Goal: Information Seeking & Learning: Learn about a topic

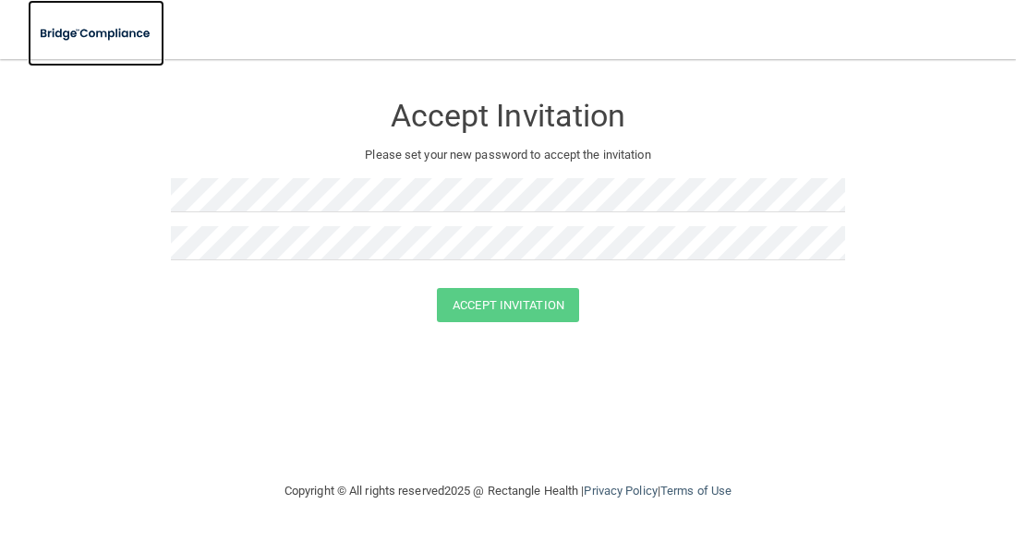
click at [73, 41] on img at bounding box center [96, 34] width 137 height 38
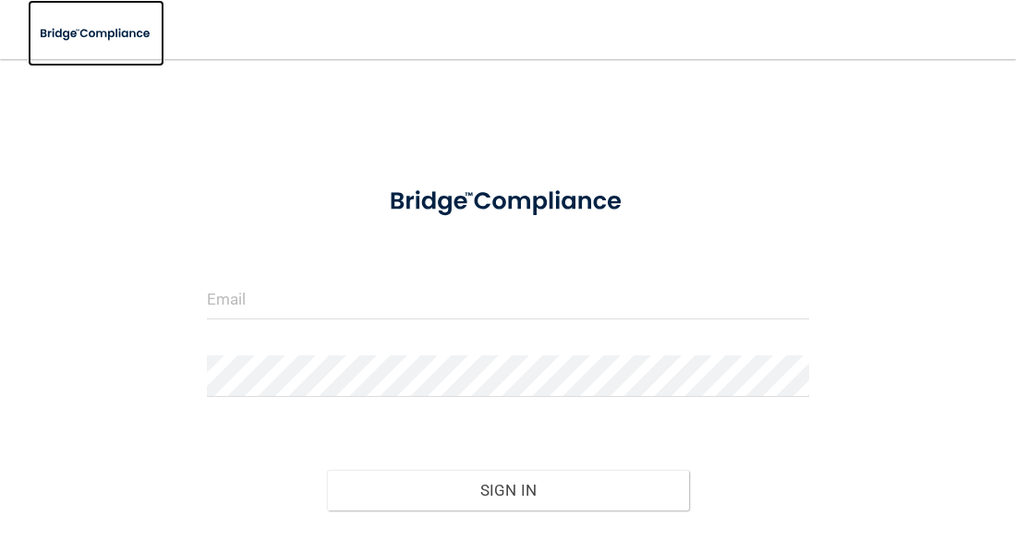
click at [73, 41] on img at bounding box center [96, 34] width 137 height 38
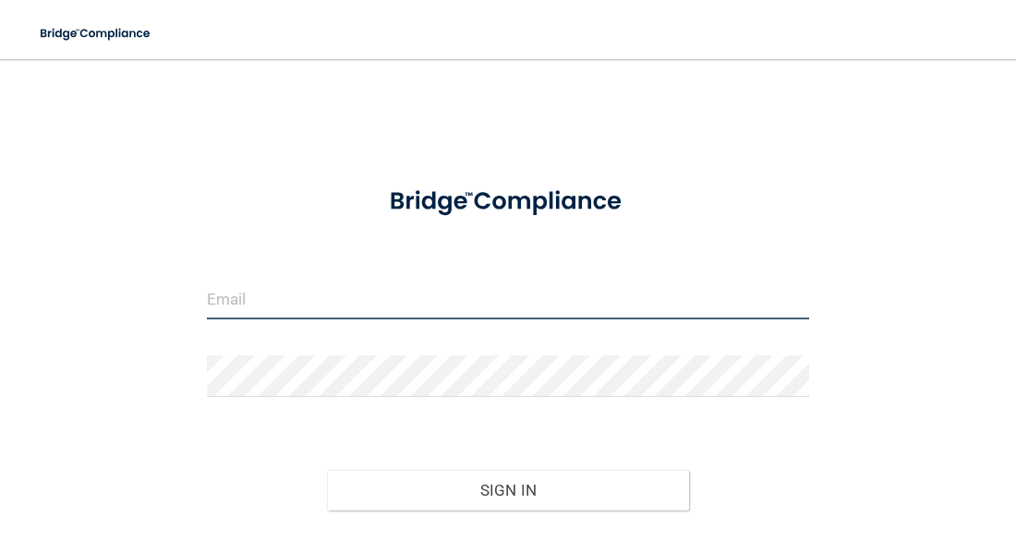
click at [253, 316] on input "email" at bounding box center [508, 299] width 603 height 42
type input "[EMAIL_ADDRESS][DOMAIN_NAME]"
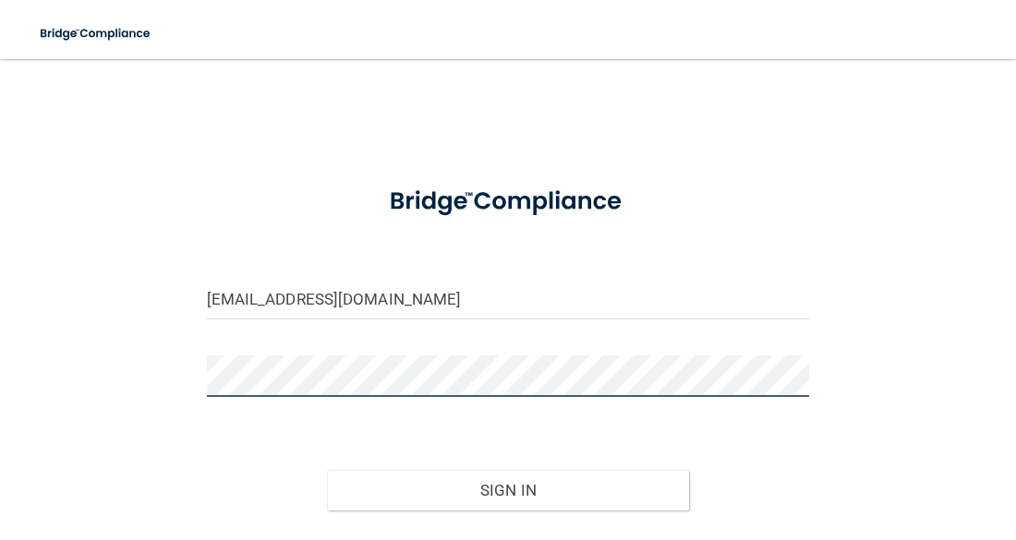
click at [327, 470] on button "Sign In" at bounding box center [508, 490] width 362 height 41
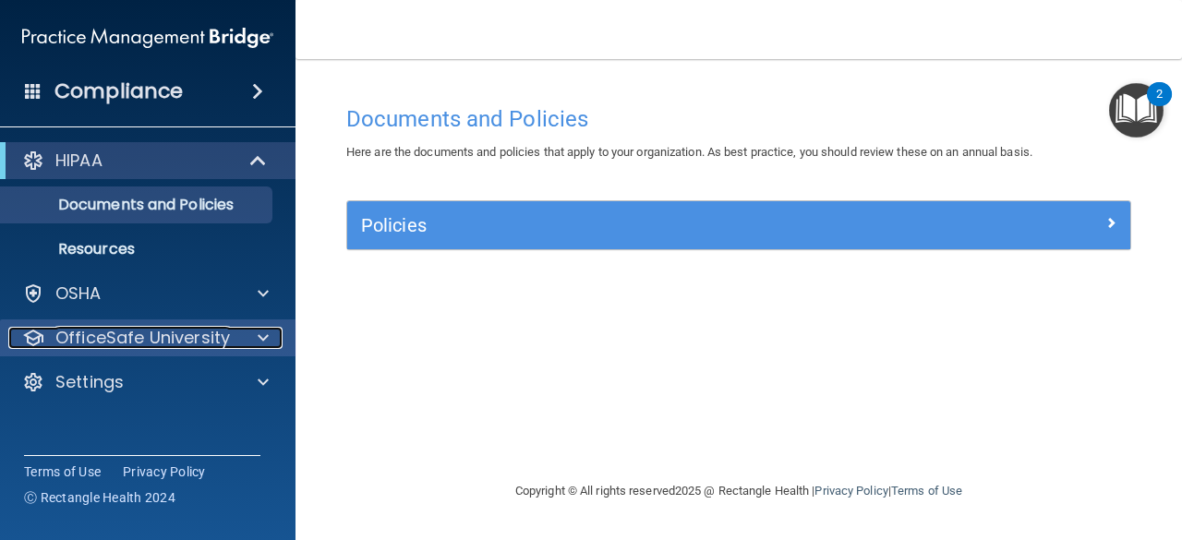
click at [242, 333] on div at bounding box center [260, 338] width 46 height 22
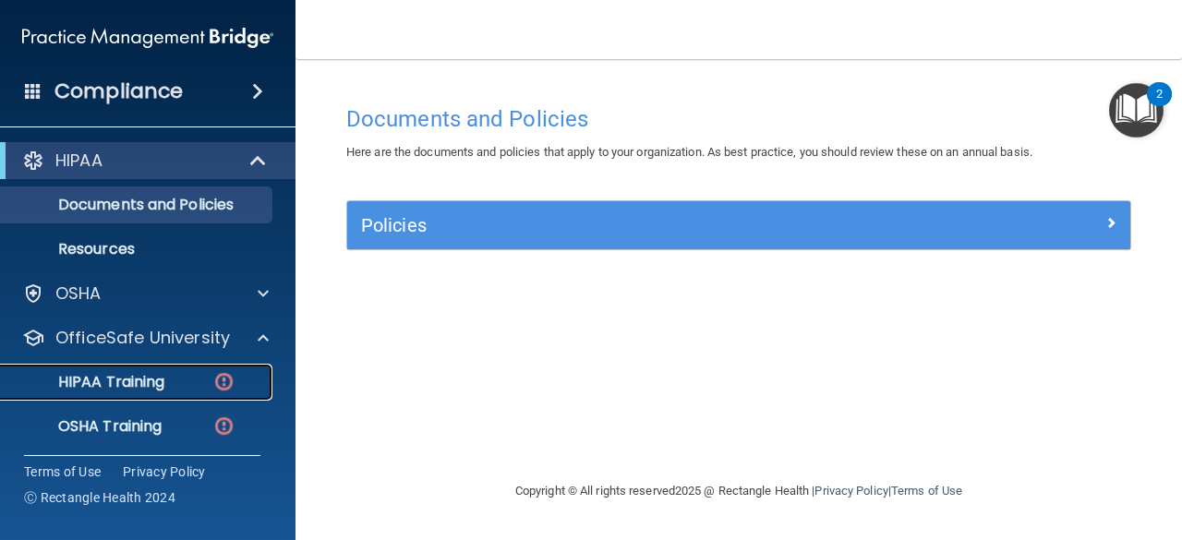
click at [221, 380] on img at bounding box center [223, 381] width 23 height 23
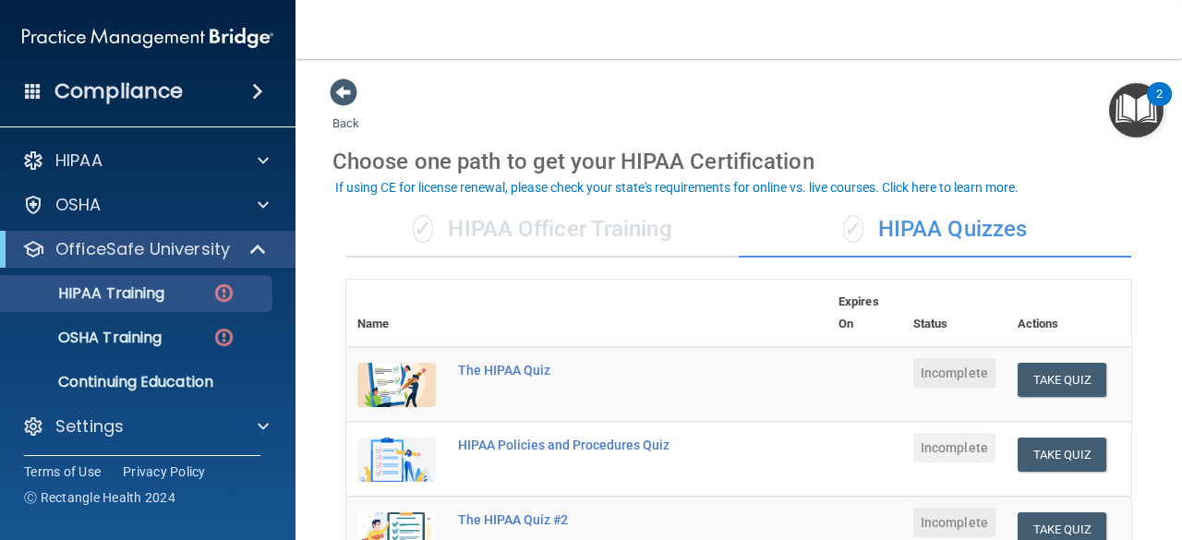
click at [514, 242] on div "✓ HIPAA Officer Training" at bounding box center [542, 229] width 393 height 55
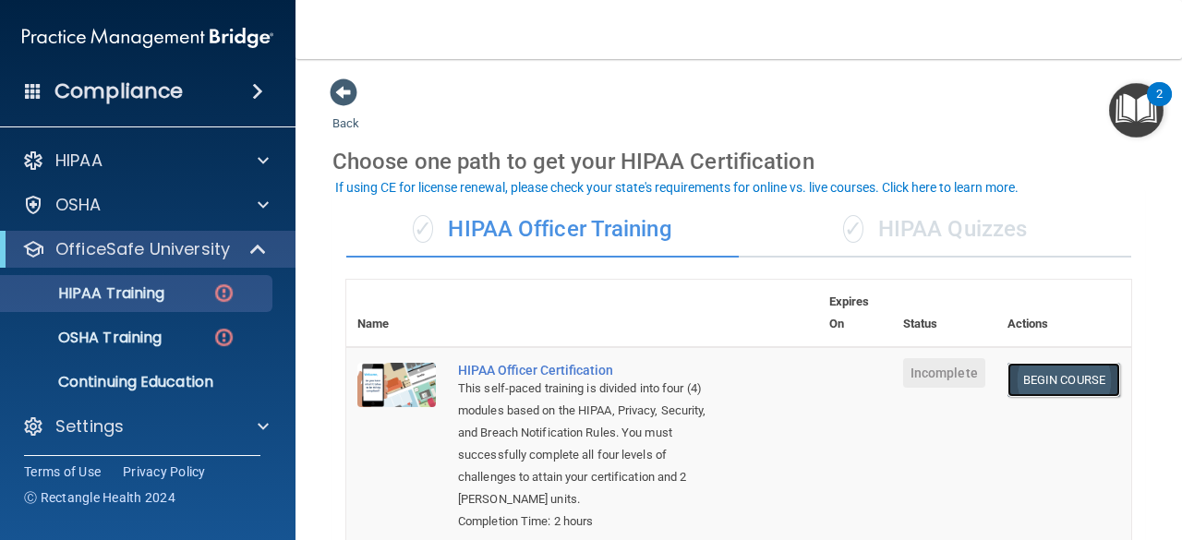
click at [1015, 374] on link "Begin Course" at bounding box center [1064, 380] width 113 height 34
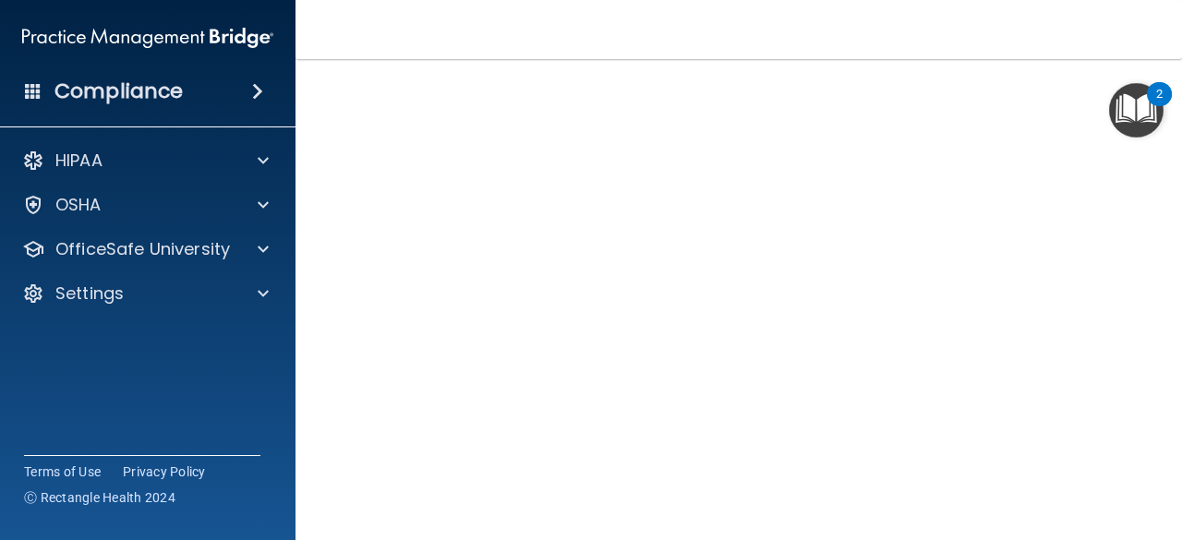
scroll to position [151, 0]
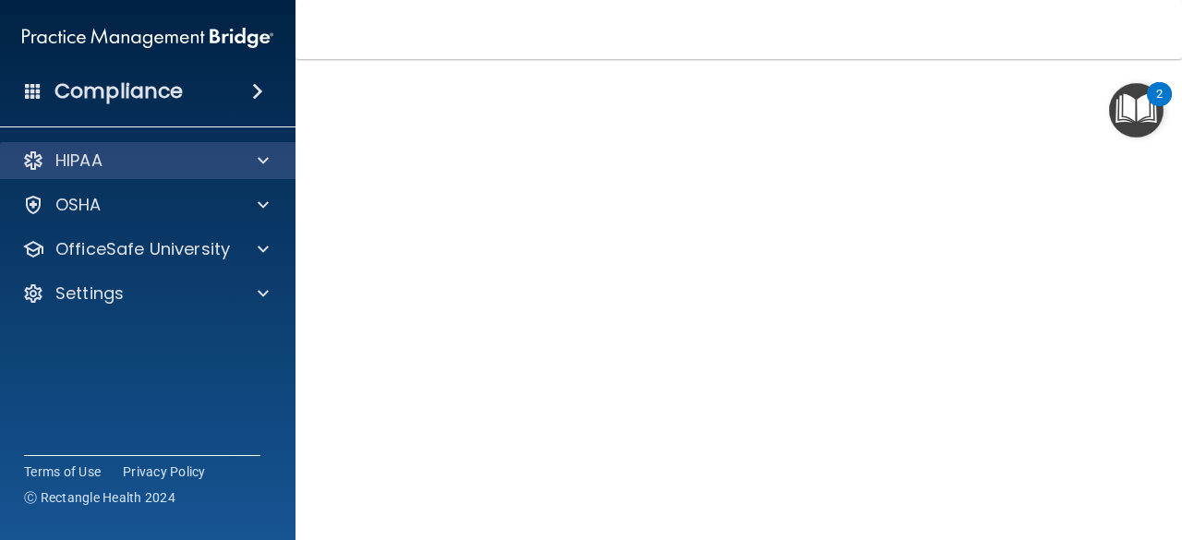
click at [285, 147] on div "HIPAA" at bounding box center [148, 160] width 297 height 37
click at [277, 150] on div at bounding box center [260, 161] width 46 height 22
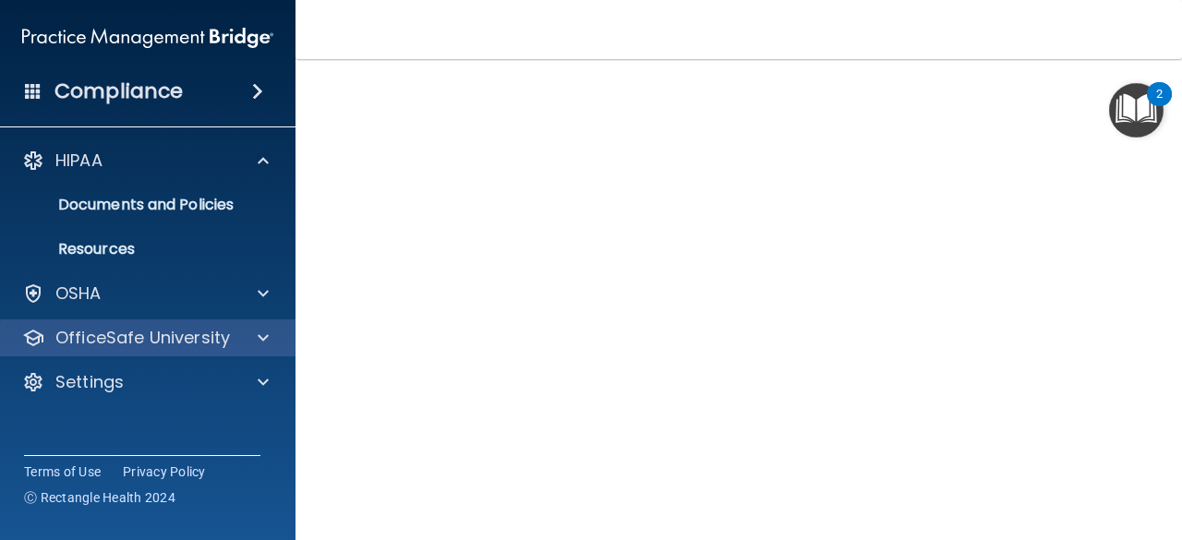
click at [207, 320] on div "OfficeSafe University" at bounding box center [148, 338] width 297 height 37
click at [208, 331] on p "OfficeSafe University" at bounding box center [142, 338] width 175 height 22
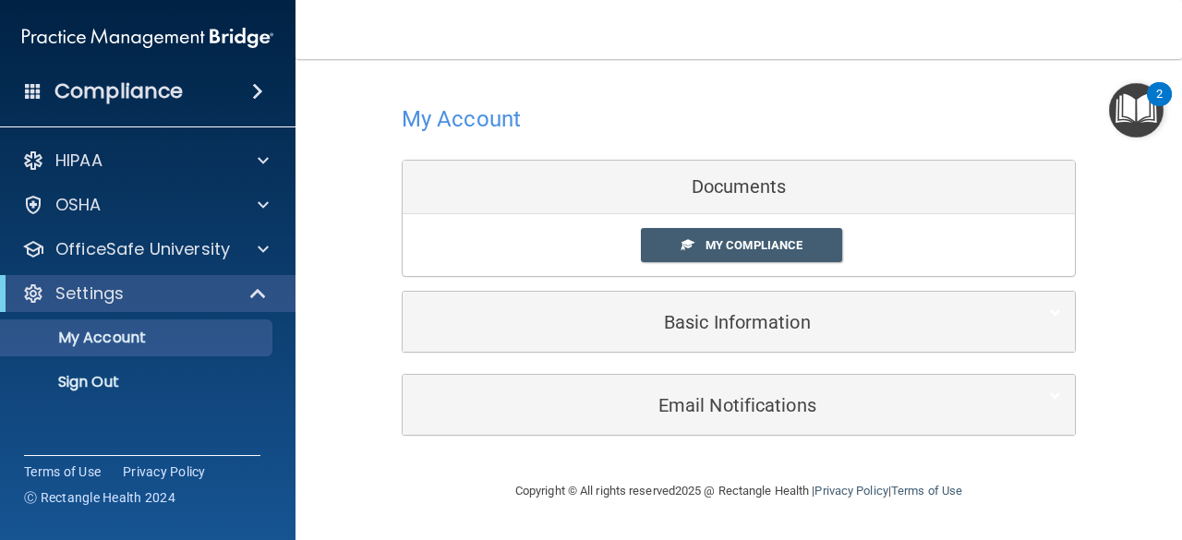
click at [38, 96] on span at bounding box center [33, 90] width 17 height 17
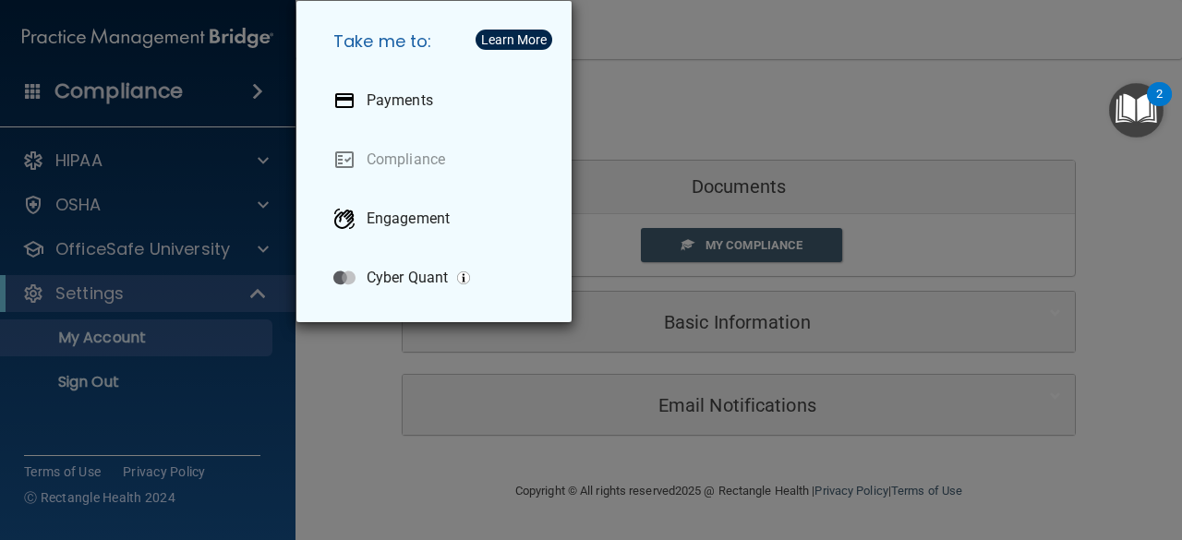
click at [627, 42] on div "Take me to: Payments Compliance Engagement Cyber Quant" at bounding box center [591, 270] width 1182 height 540
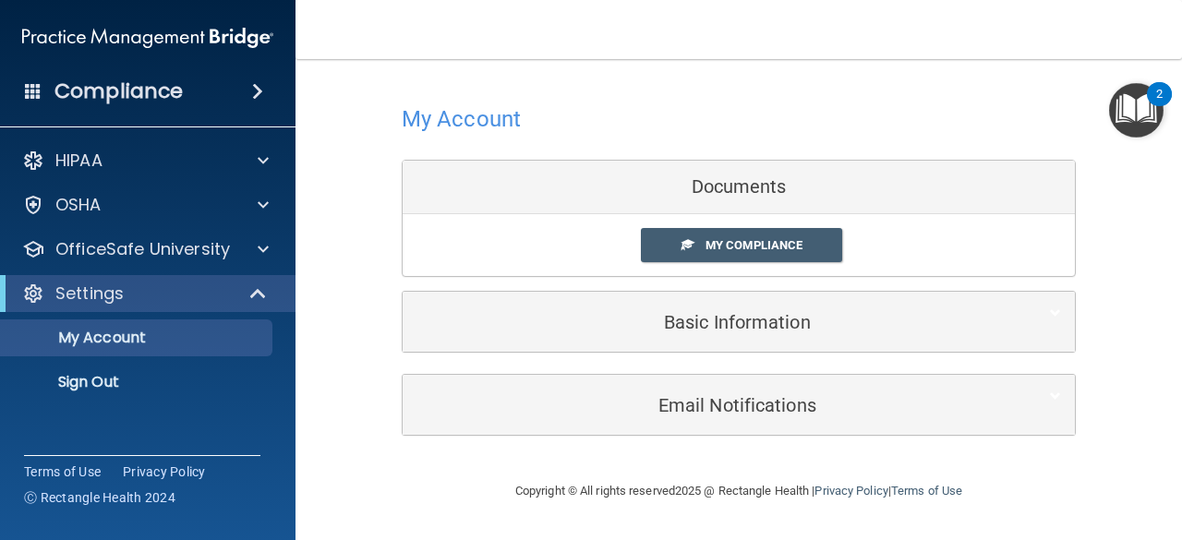
click at [248, 50] on img at bounding box center [147, 37] width 251 height 37
click at [145, 273] on div "HIPAA Documents and Policies Report an Incident Business Associates Emergency P…" at bounding box center [148, 275] width 297 height 281
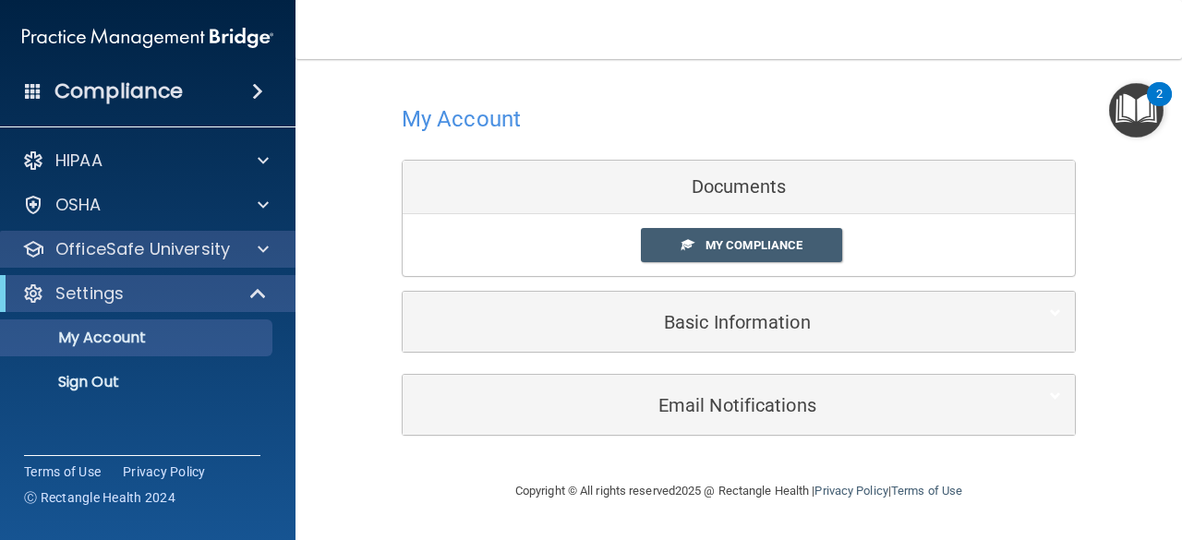
click at [153, 260] on div "OfficeSafe University" at bounding box center [148, 249] width 297 height 37
click at [255, 252] on div at bounding box center [260, 249] width 46 height 22
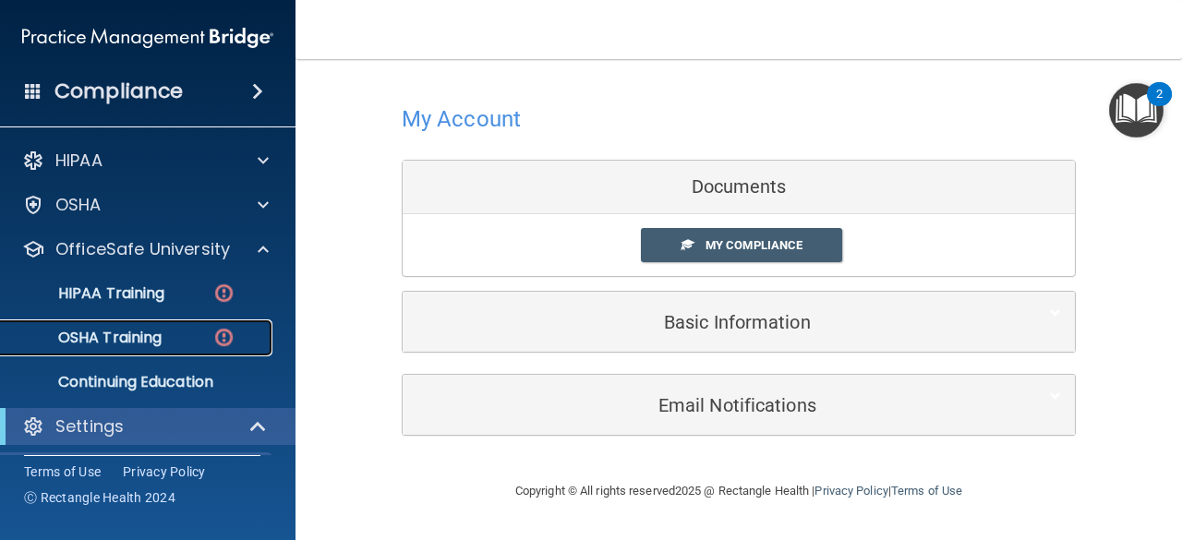
click at [212, 345] on img at bounding box center [223, 337] width 23 height 23
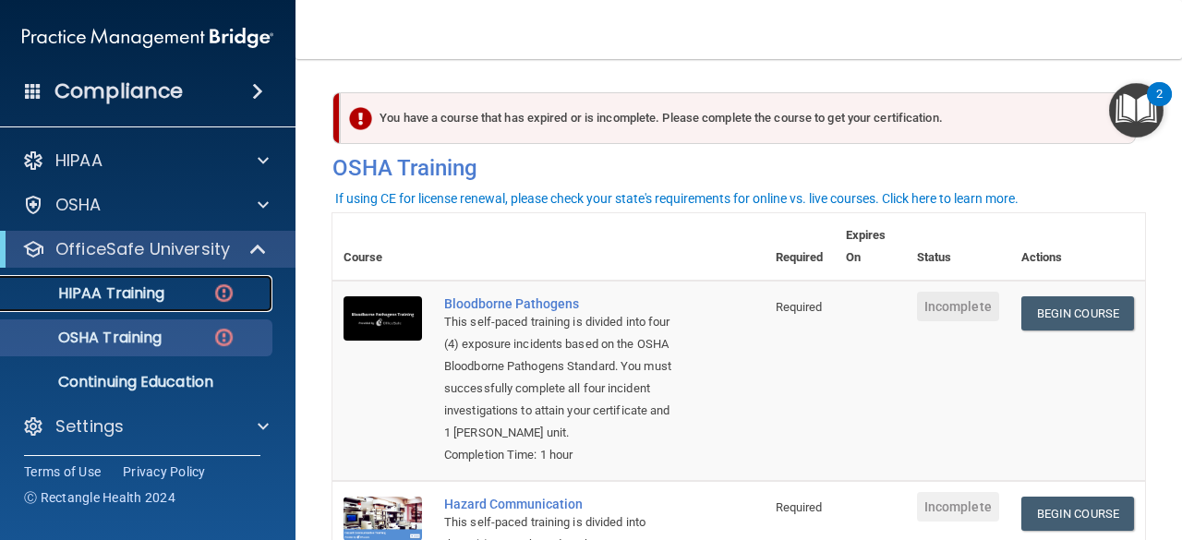
click at [124, 297] on p "HIPAA Training" at bounding box center [88, 294] width 152 height 18
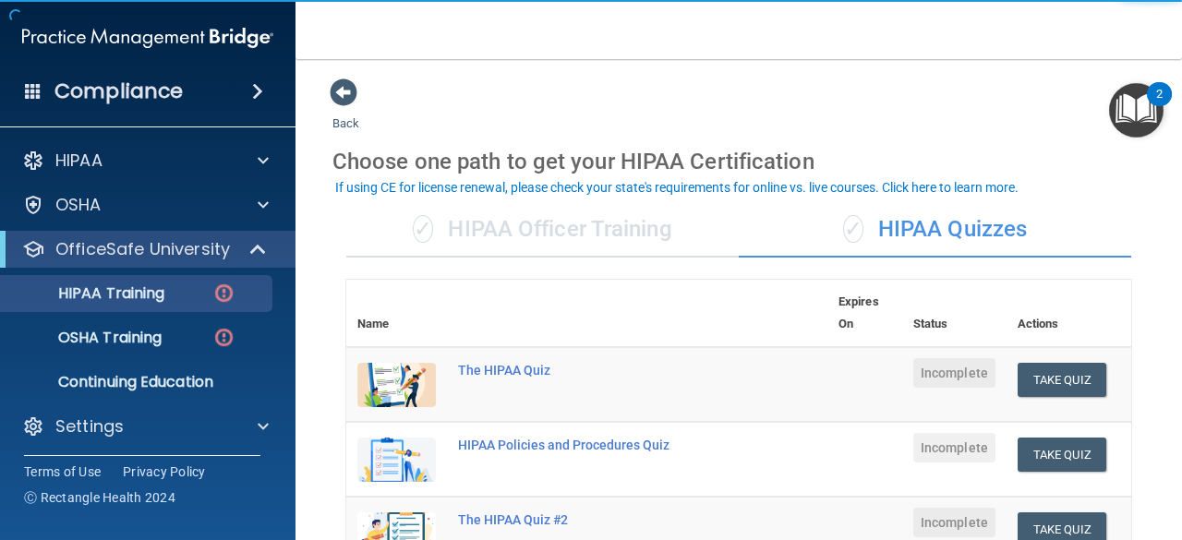
click at [475, 234] on div "✓ HIPAA Officer Training" at bounding box center [542, 229] width 393 height 55
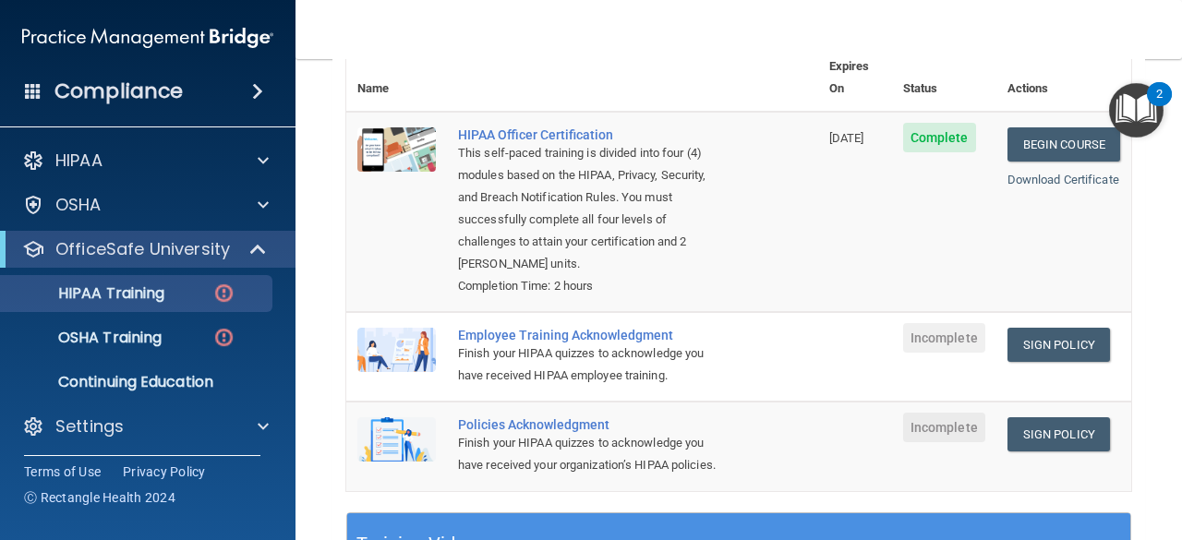
scroll to position [242, 0]
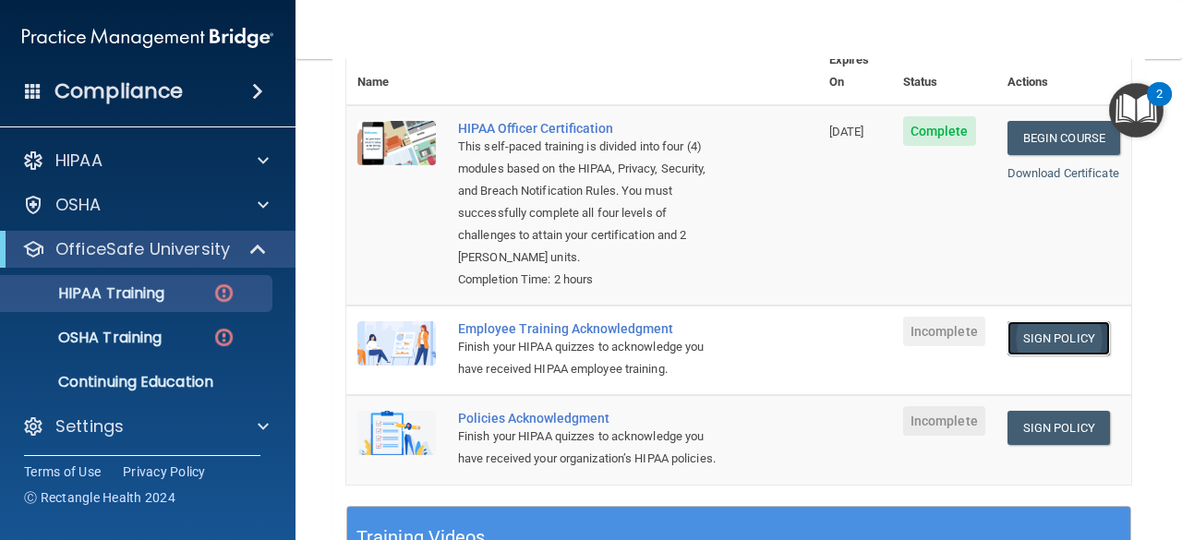
click at [1037, 329] on link "Sign Policy" at bounding box center [1059, 338] width 103 height 34
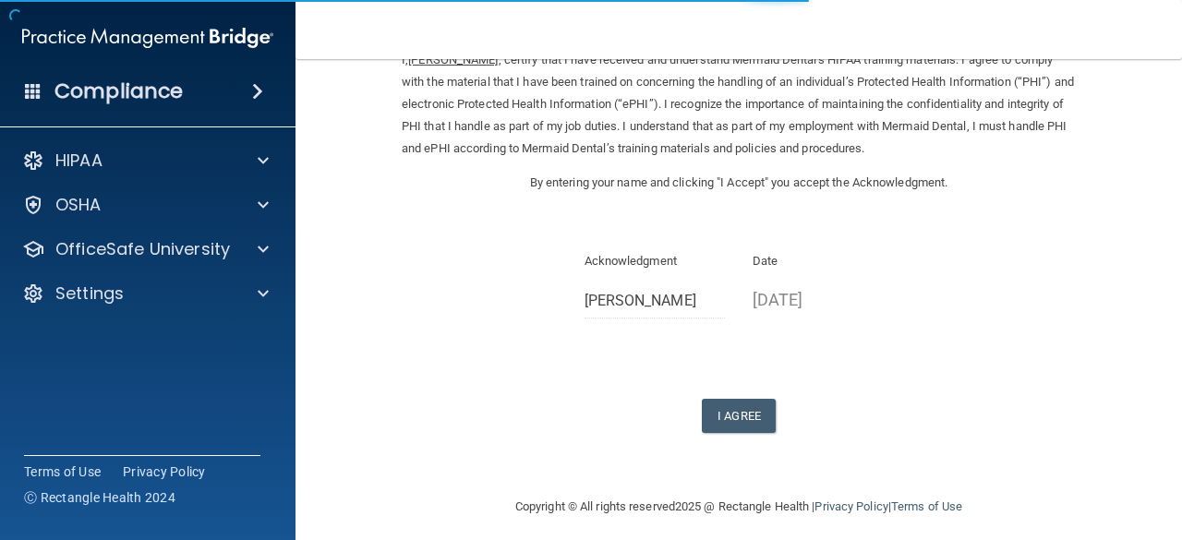
scroll to position [92, 0]
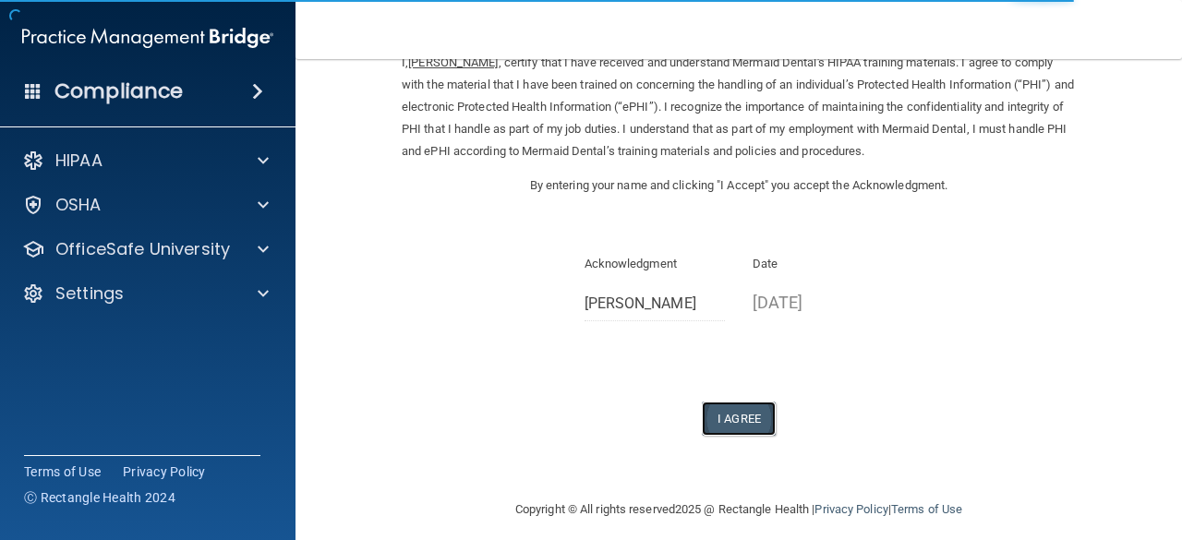
click at [721, 410] on button "I Agree" at bounding box center [739, 419] width 74 height 34
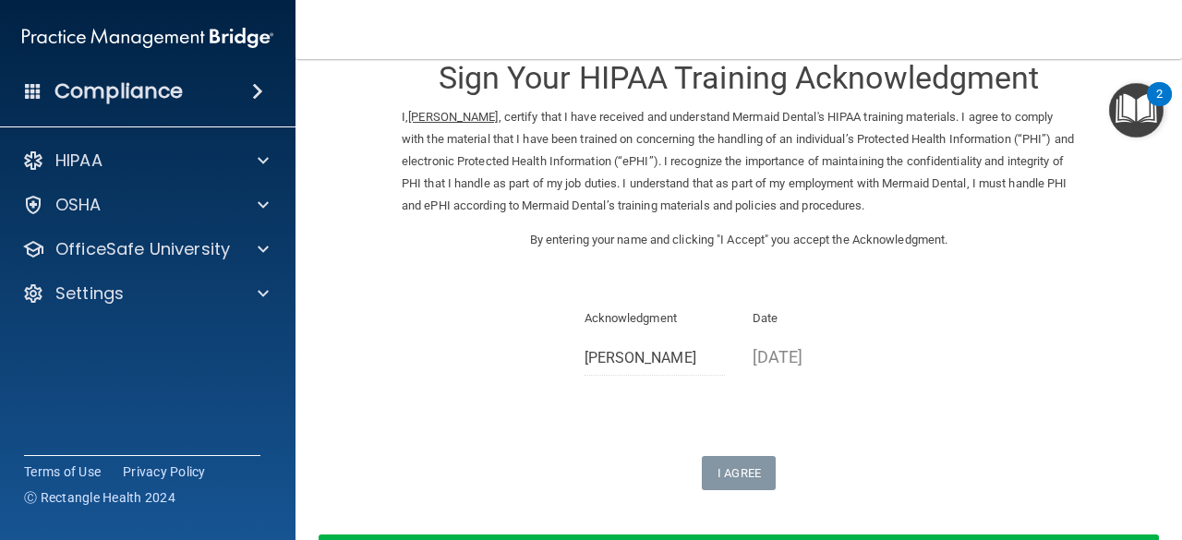
scroll to position [0, 0]
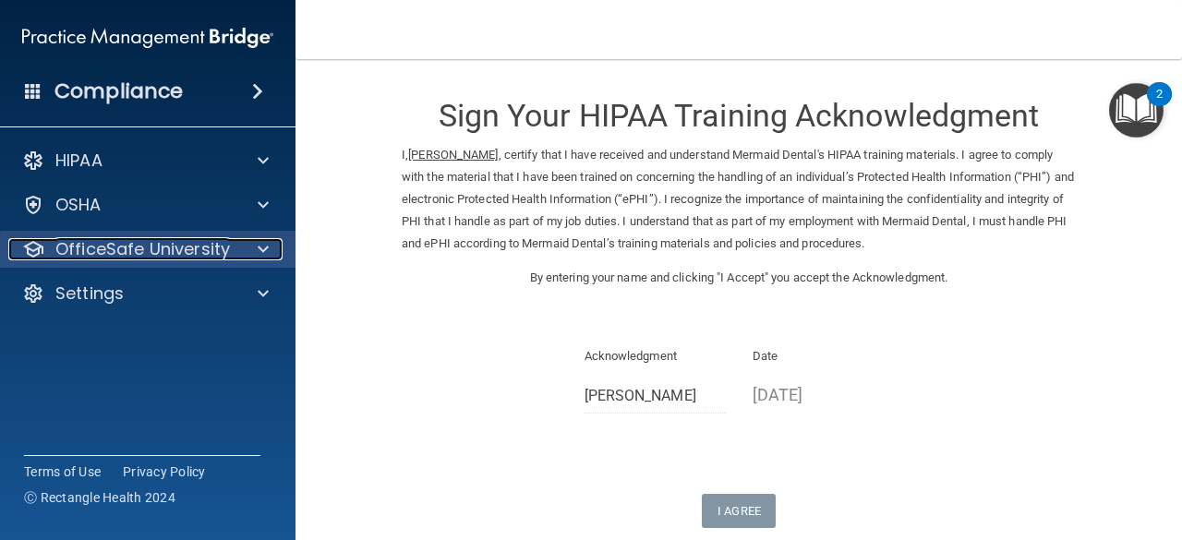
click at [206, 253] on p "OfficeSafe University" at bounding box center [142, 249] width 175 height 22
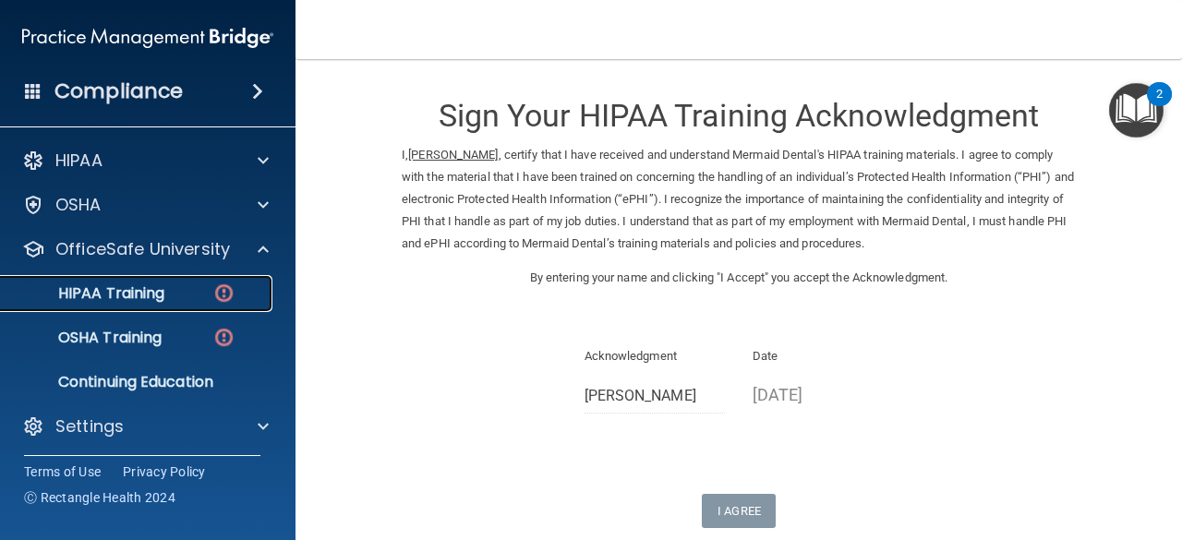
click at [178, 291] on div "HIPAA Training" at bounding box center [138, 294] width 252 height 18
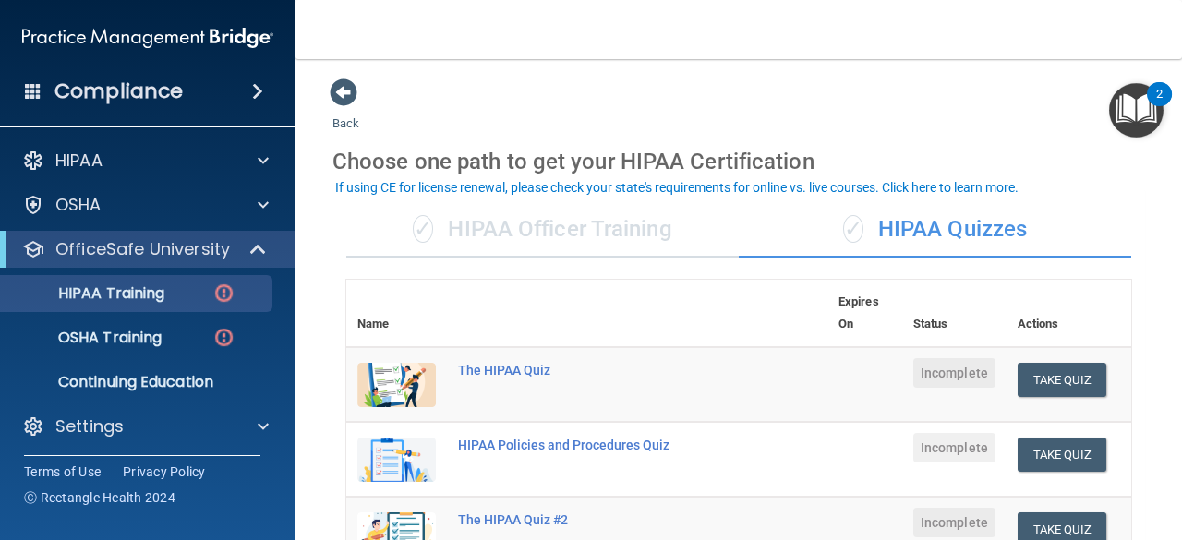
click at [590, 244] on div "✓ HIPAA Officer Training" at bounding box center [542, 229] width 393 height 55
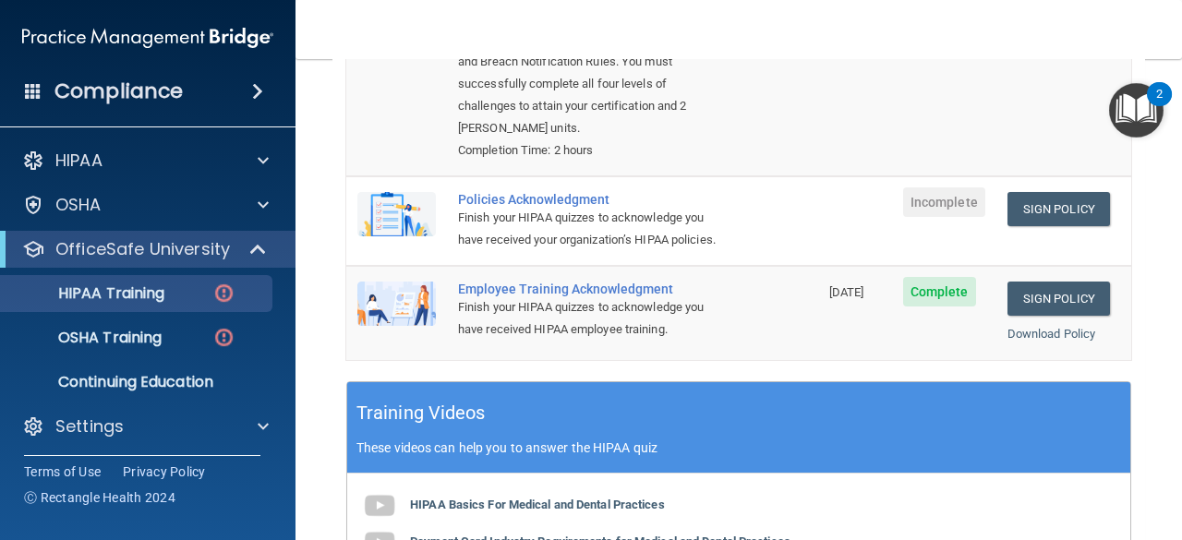
scroll to position [373, 0]
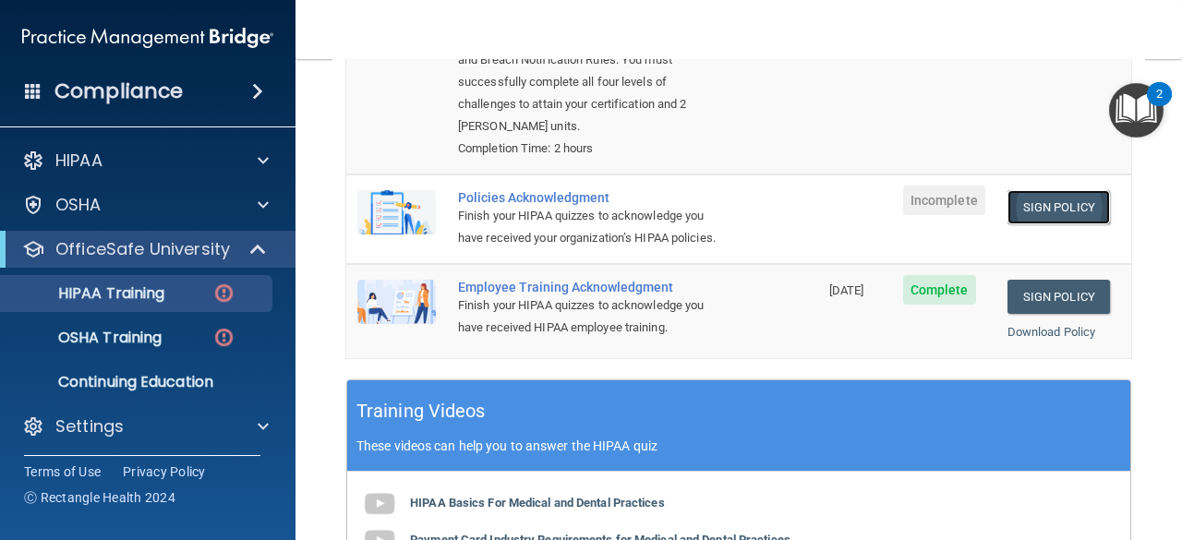
click at [1055, 190] on link "Sign Policy" at bounding box center [1059, 207] width 103 height 34
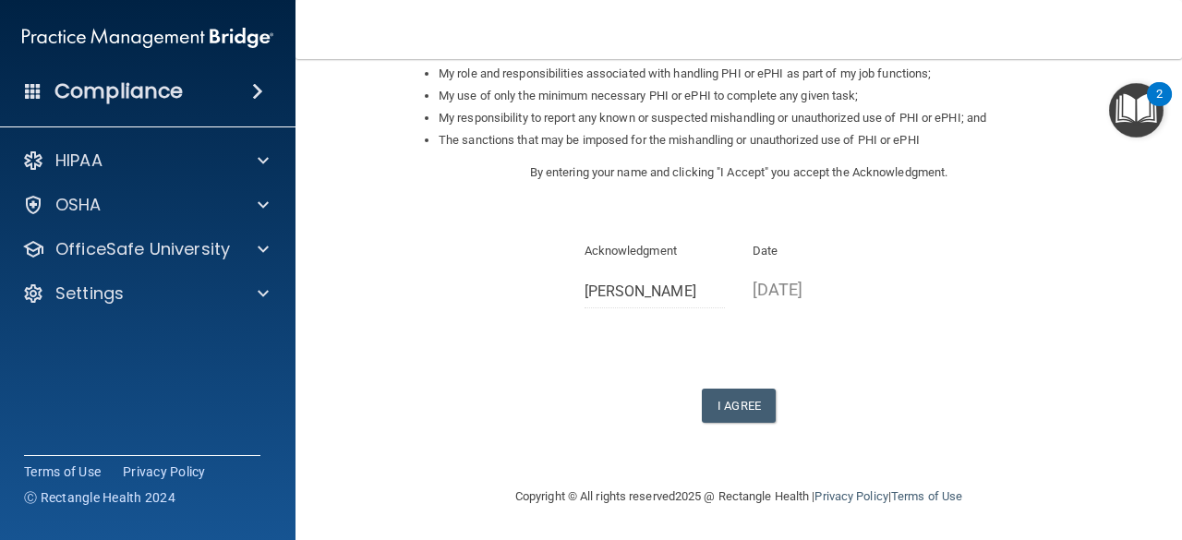
scroll to position [305, 0]
click at [749, 426] on form "Sign Your HIPAA Policies Acknowledgment I, Savannah Mendoza , have been given t…" at bounding box center [739, 120] width 813 height 695
click at [745, 410] on button "I Agree" at bounding box center [739, 406] width 74 height 34
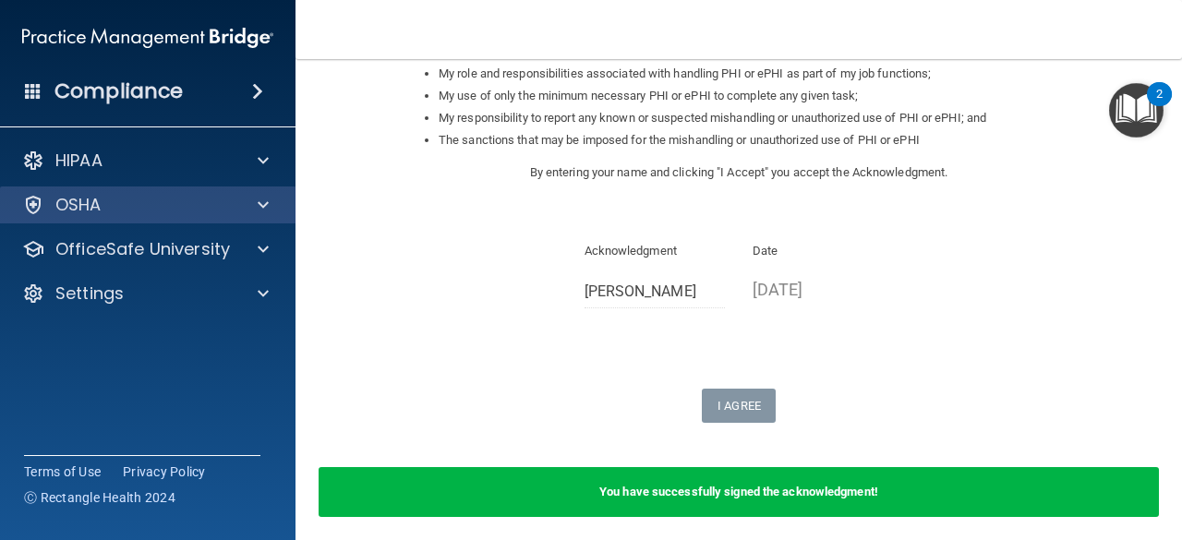
click at [225, 223] on div "OSHA" at bounding box center [148, 205] width 297 height 37
click at [274, 216] on div "OSHA" at bounding box center [148, 205] width 297 height 37
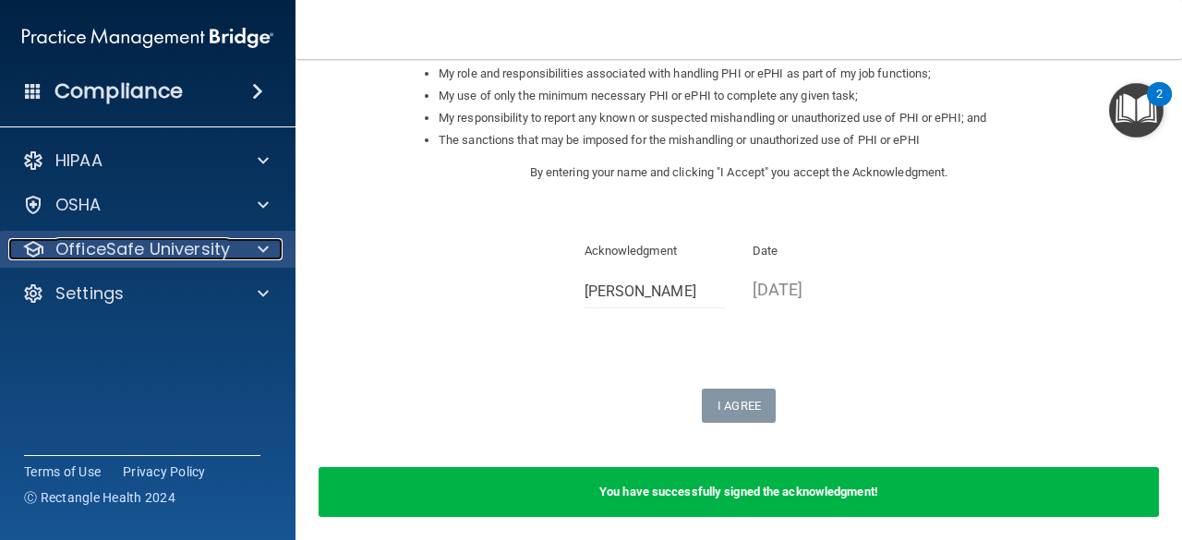
click at [245, 248] on div at bounding box center [260, 249] width 46 height 22
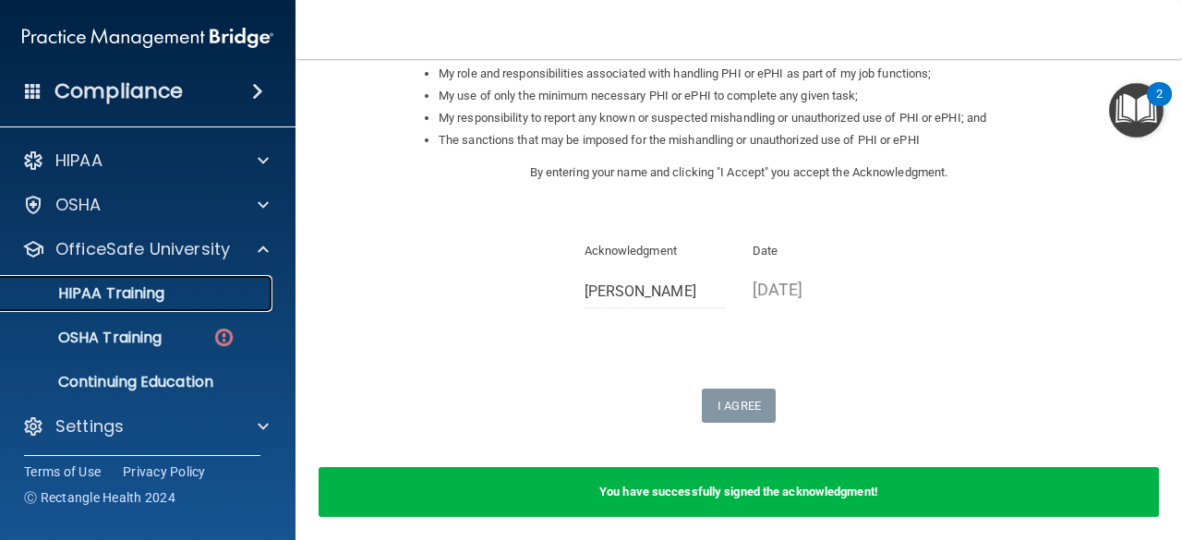
click at [219, 293] on div "HIPAA Training" at bounding box center [138, 294] width 252 height 18
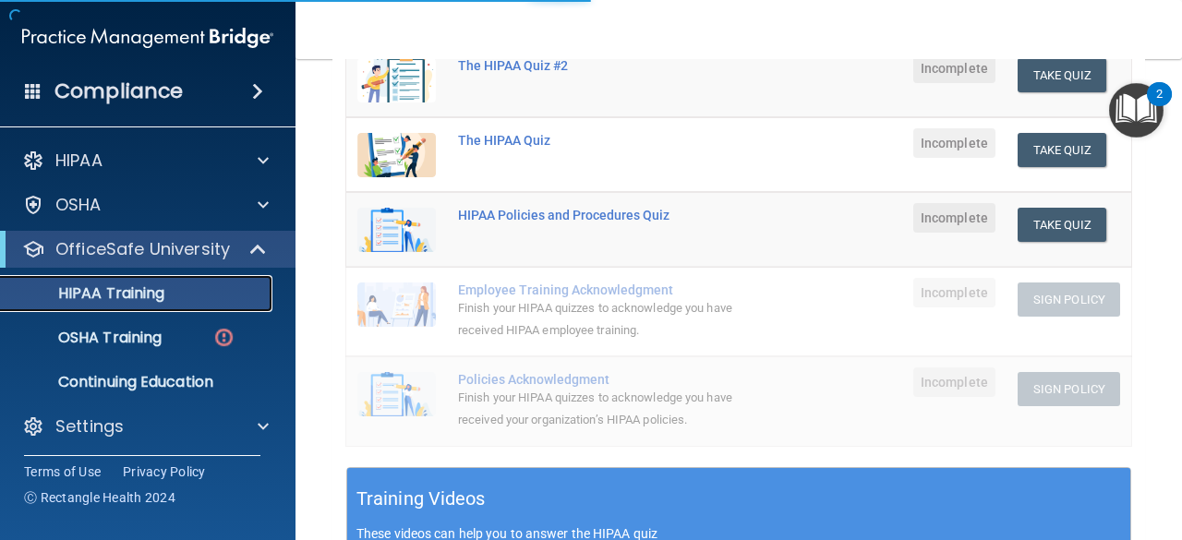
scroll to position [728, 0]
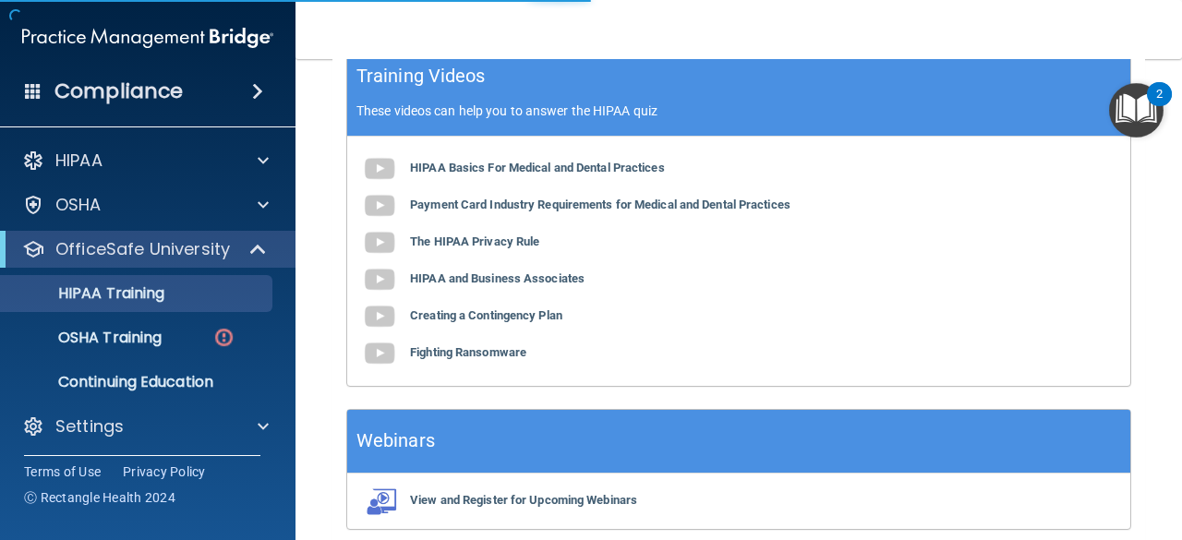
click at [593, 169] on b "HIPAA Basics For Medical and Dental Practices" at bounding box center [537, 168] width 255 height 14
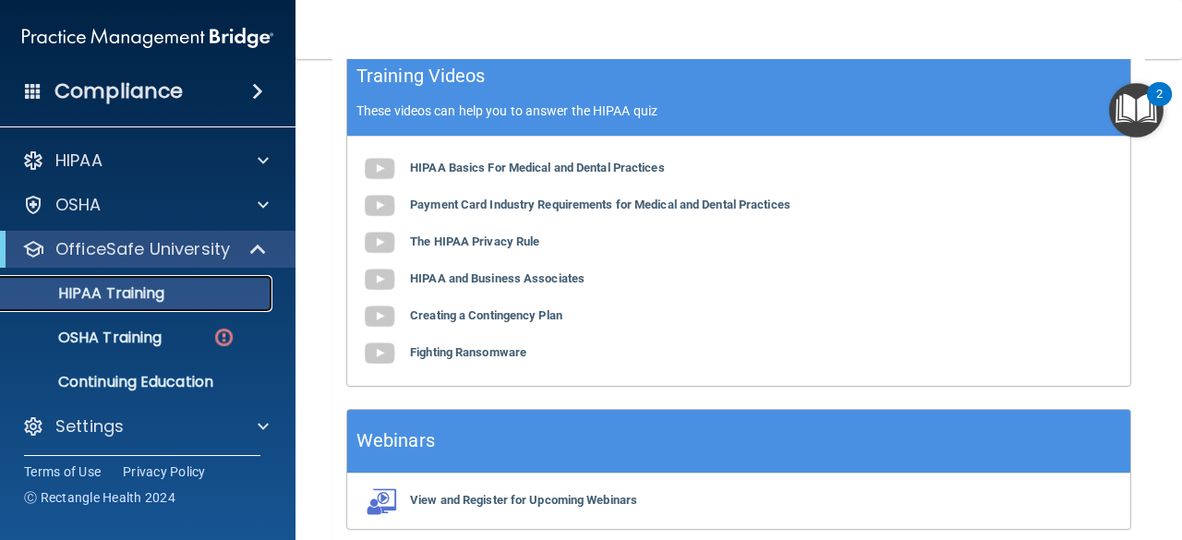
click at [155, 298] on p "HIPAA Training" at bounding box center [88, 294] width 152 height 18
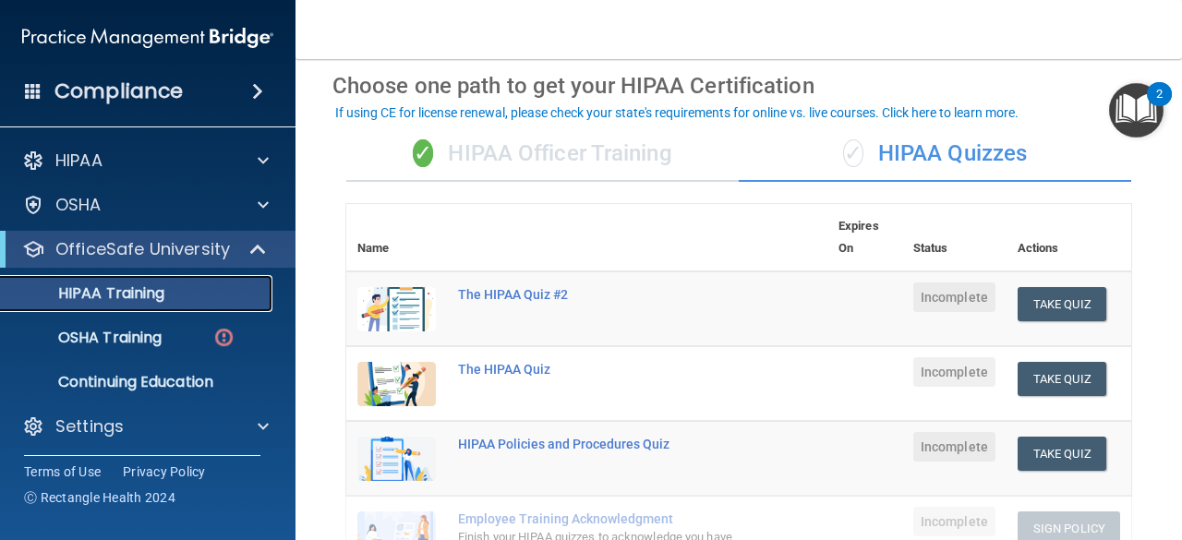
scroll to position [75, 0]
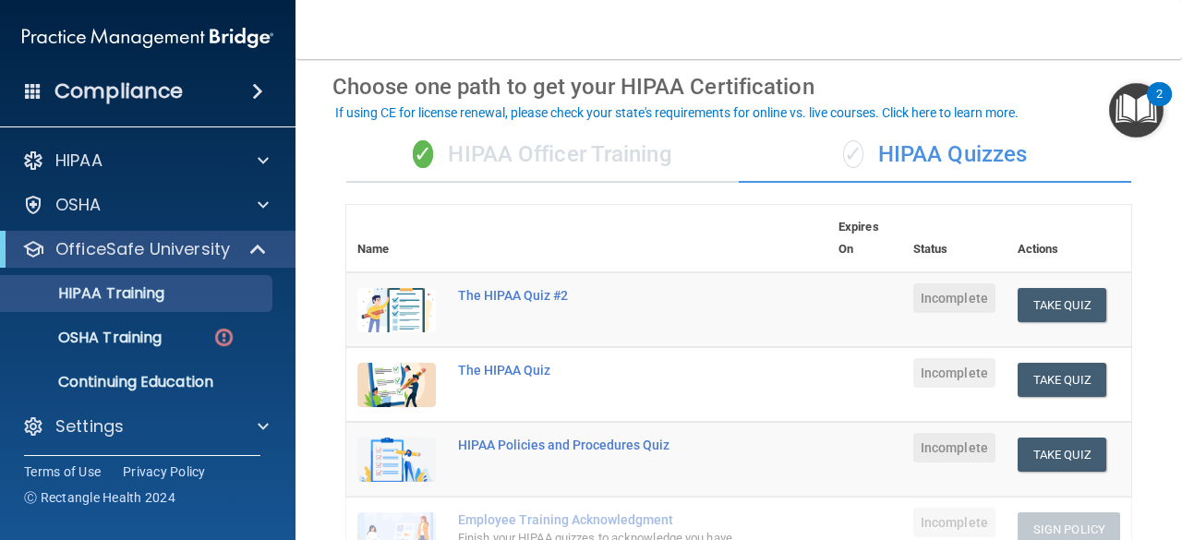
click at [532, 166] on div "✓ HIPAA Officer Training" at bounding box center [542, 154] width 393 height 55
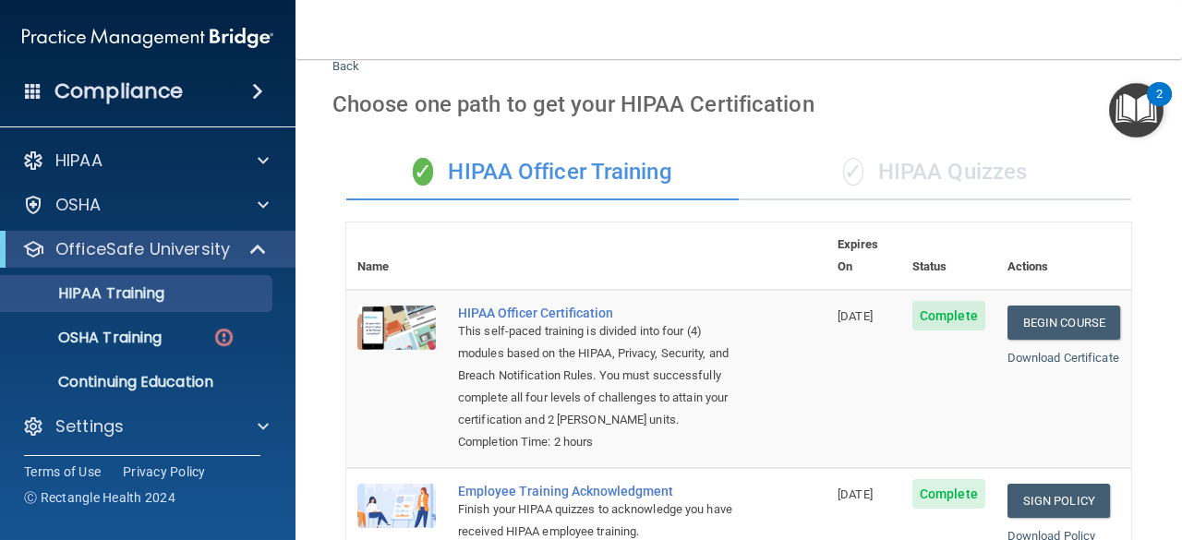
scroll to position [0, 0]
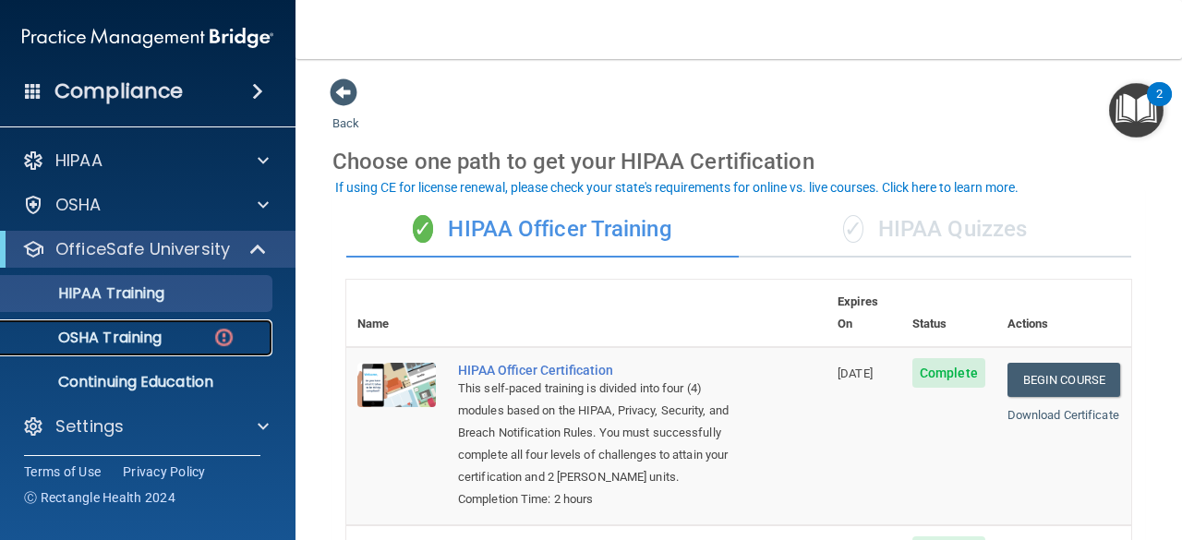
click at [227, 351] on link "OSHA Training" at bounding box center [127, 338] width 291 height 37
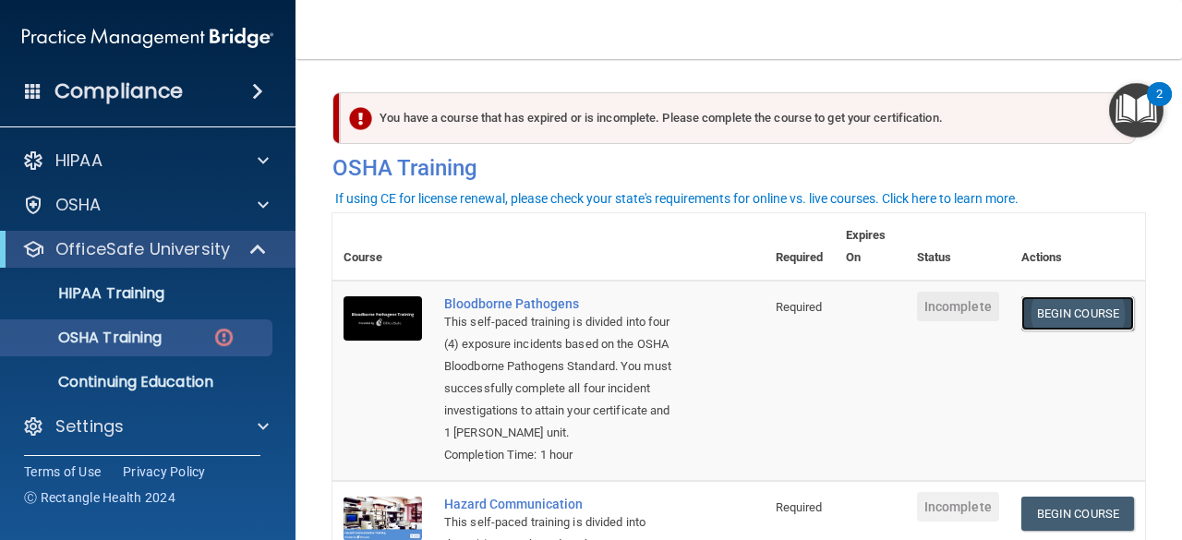
click at [1084, 325] on link "Begin Course" at bounding box center [1078, 314] width 113 height 34
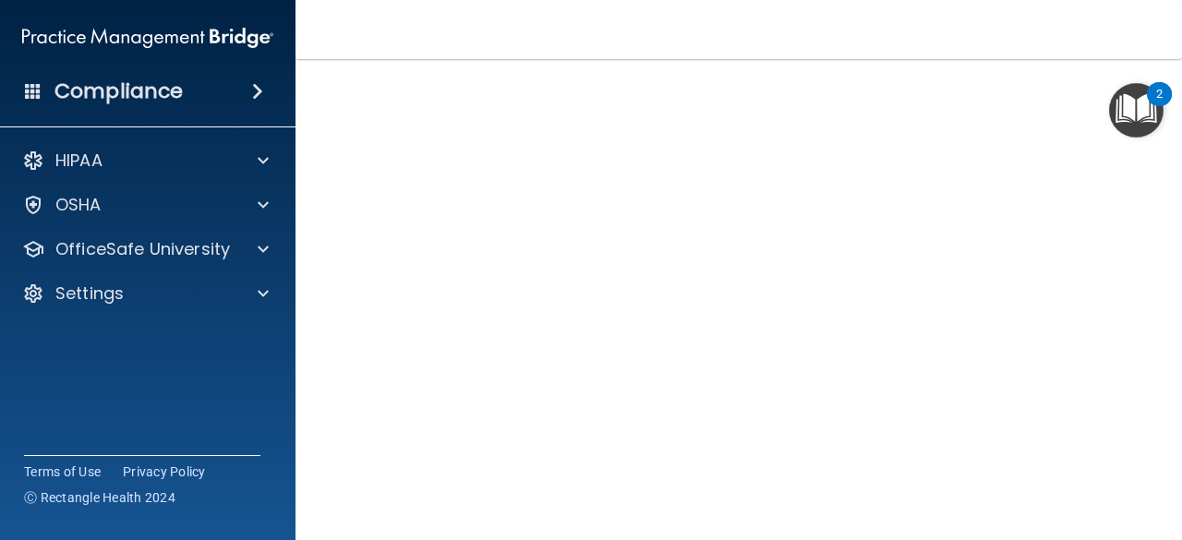
scroll to position [94, 0]
